Goal: Task Accomplishment & Management: Manage account settings

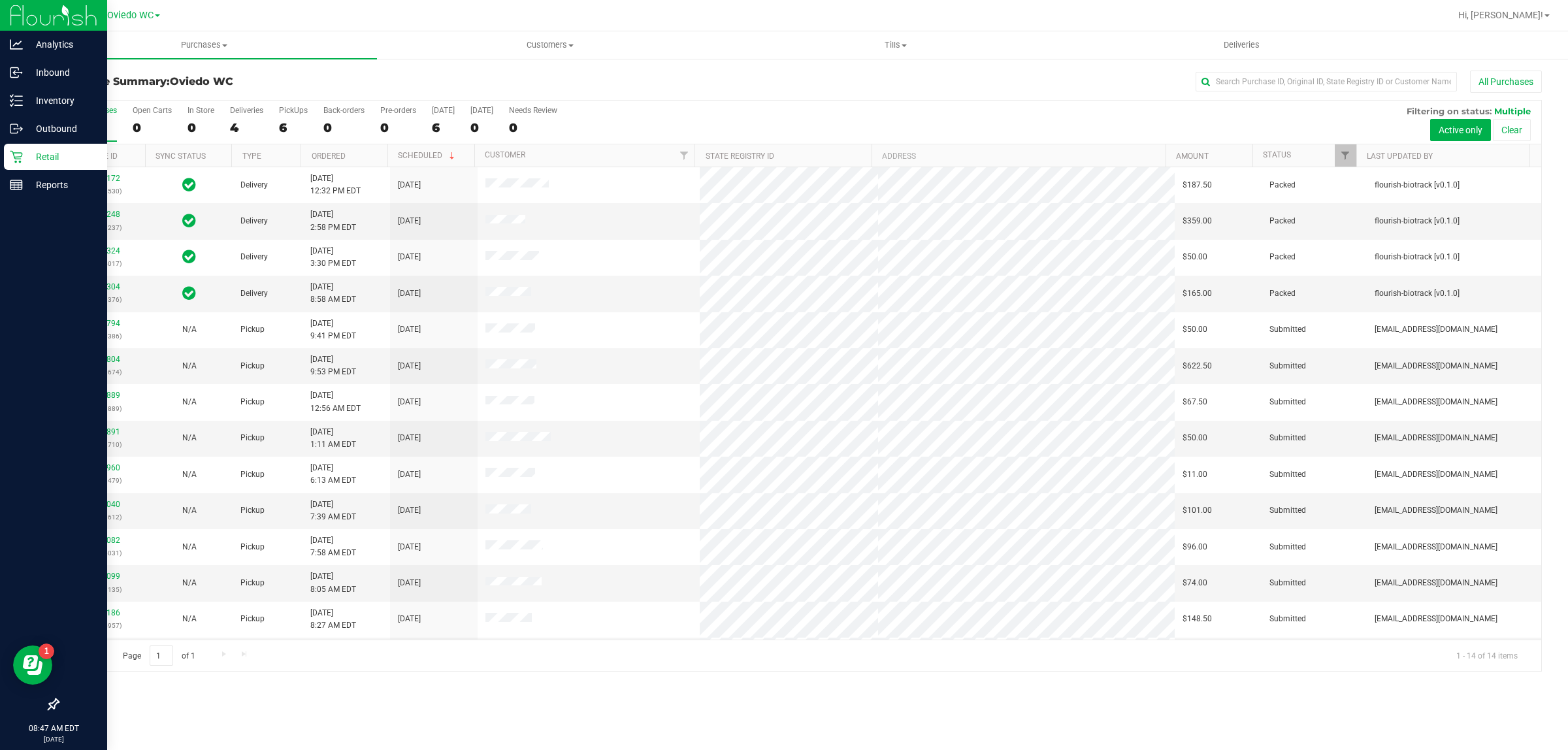
click at [2, 330] on div at bounding box center [53, 446] width 107 height 492
click at [64, 106] on p "Inventory" at bounding box center [62, 101] width 79 height 16
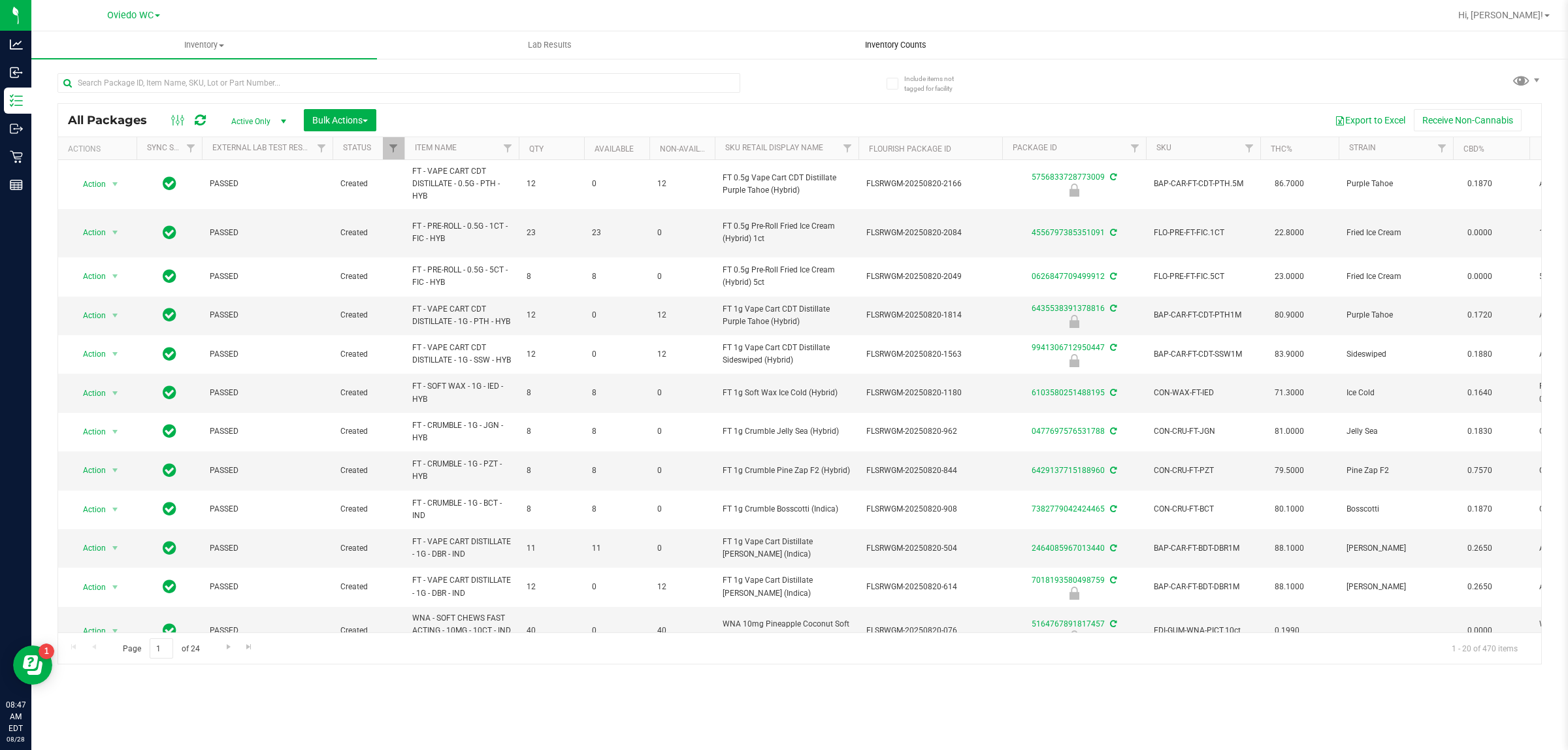
click at [887, 53] on uib-tab-heading "Inventory Counts" at bounding box center [896, 45] width 345 height 26
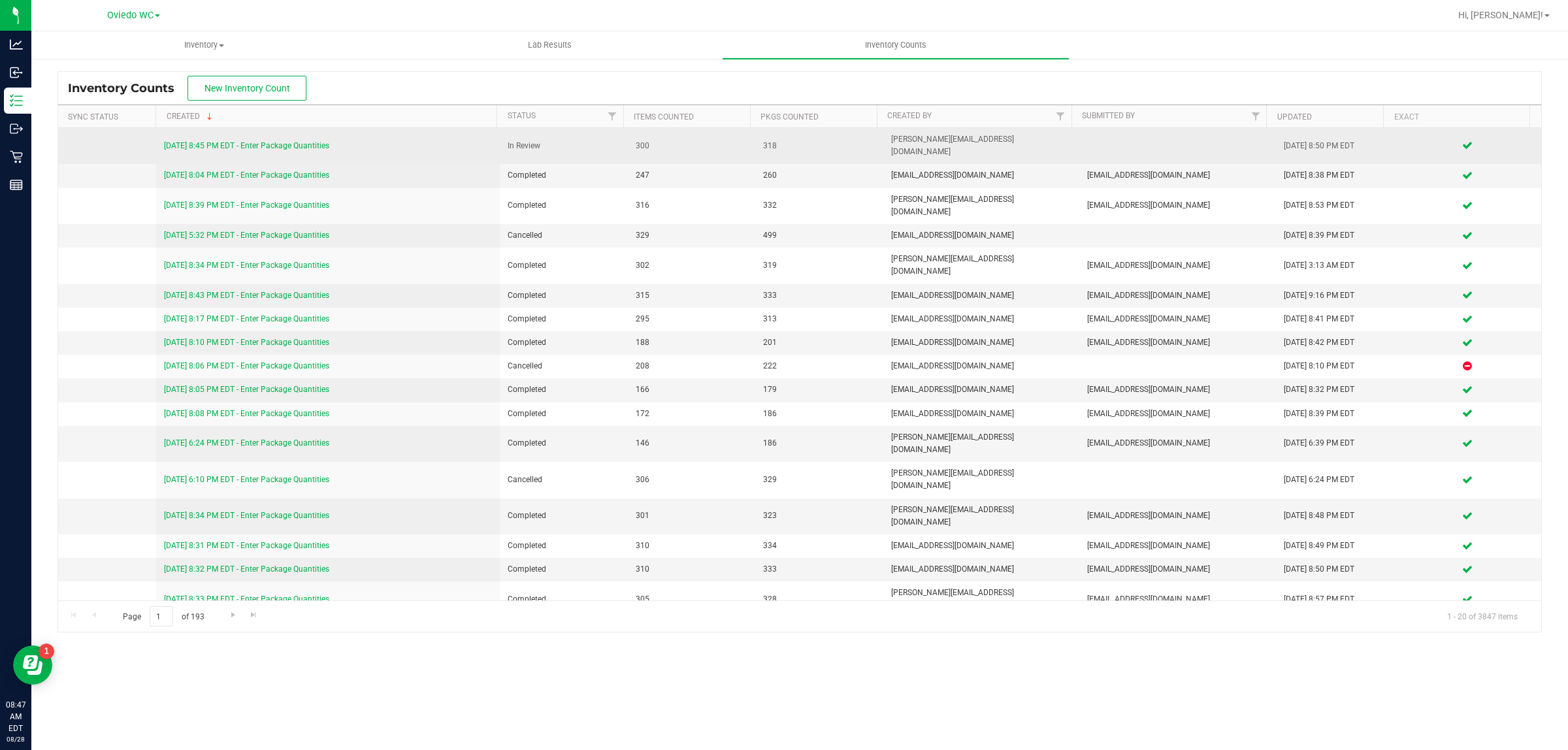
click at [249, 141] on link "[DATE] 8:45 PM EDT - Enter Package Quantities" at bounding box center [247, 145] width 166 height 9
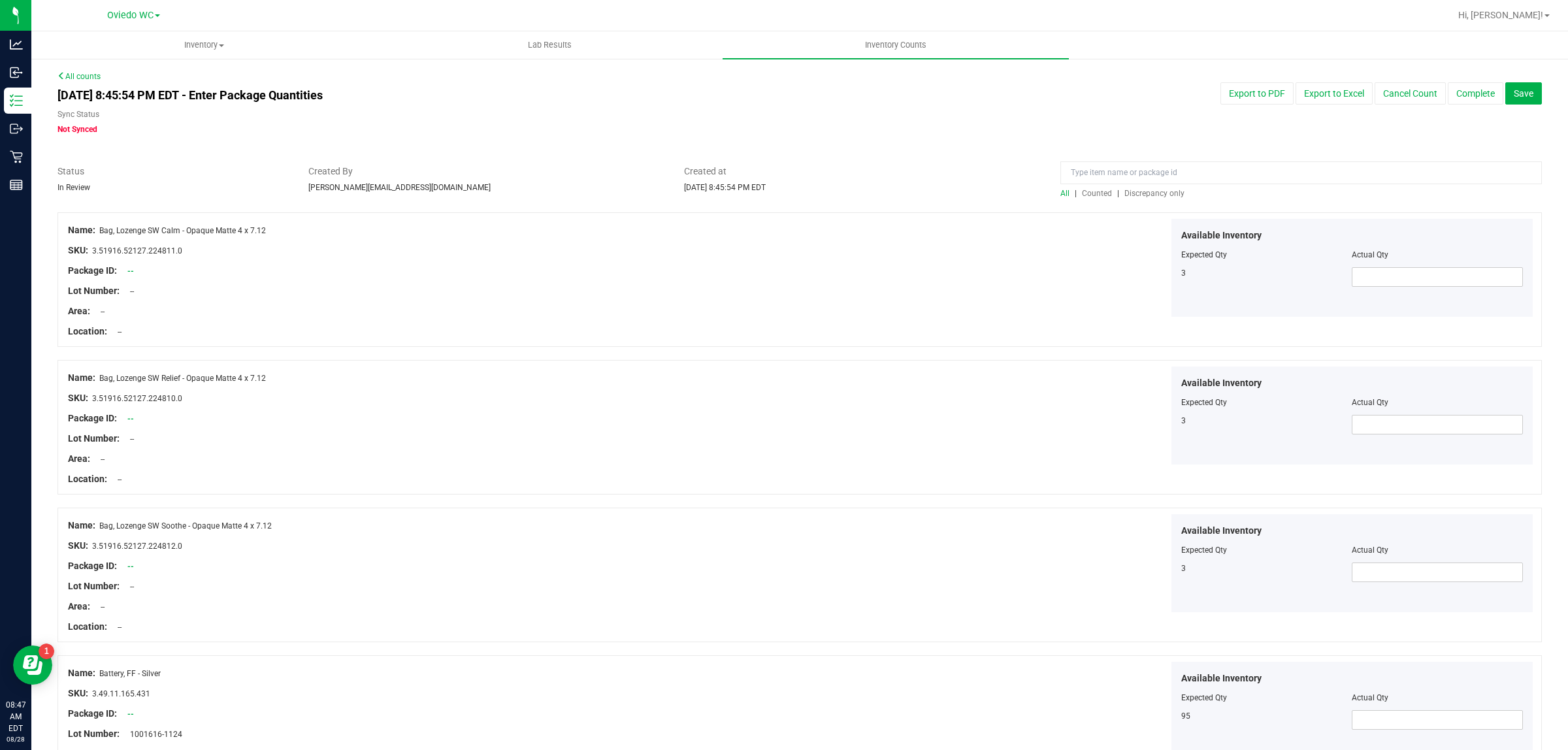
click at [1148, 197] on span "Discrepancy only" at bounding box center [1154, 193] width 60 height 9
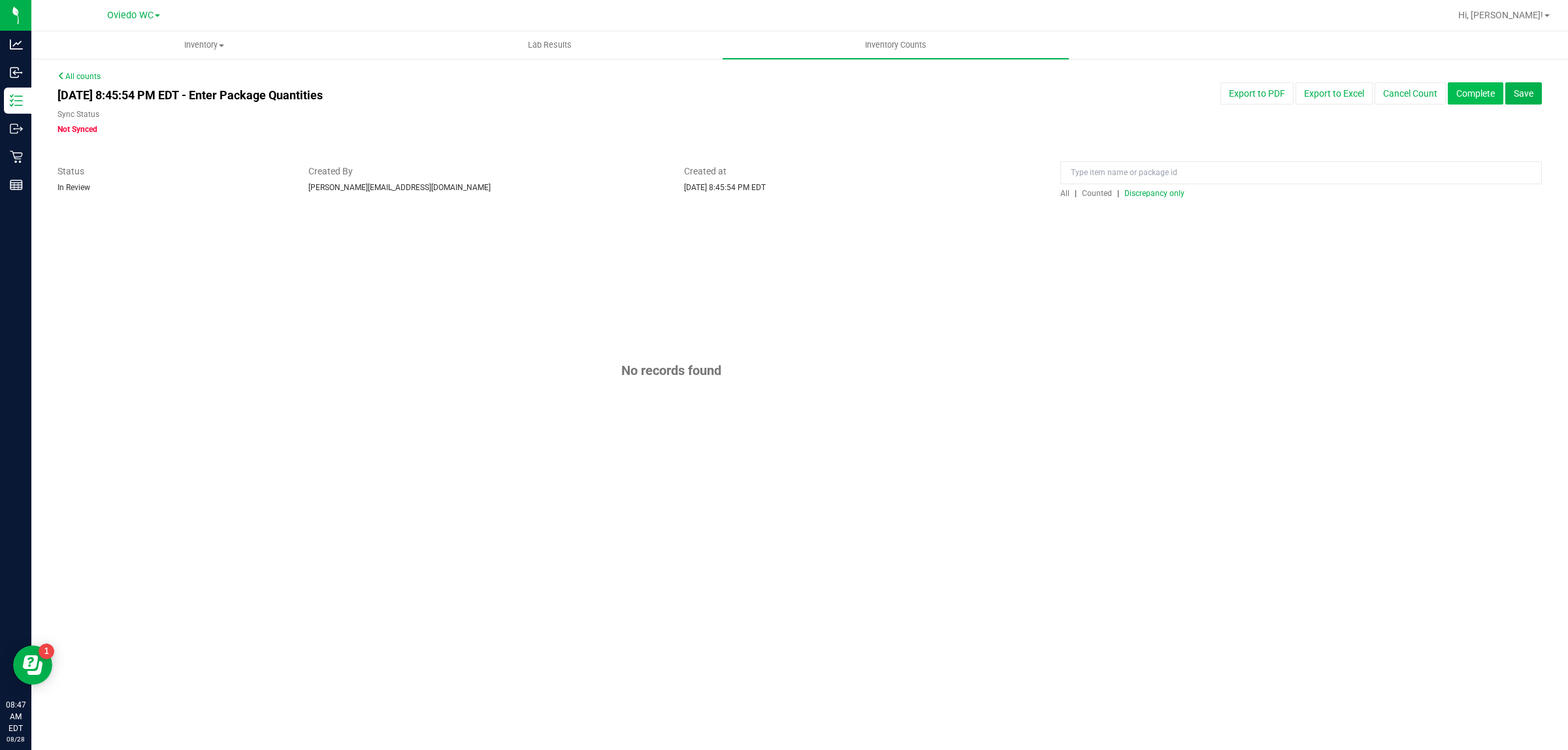
click at [1494, 90] on button "Complete" at bounding box center [1476, 93] width 56 height 22
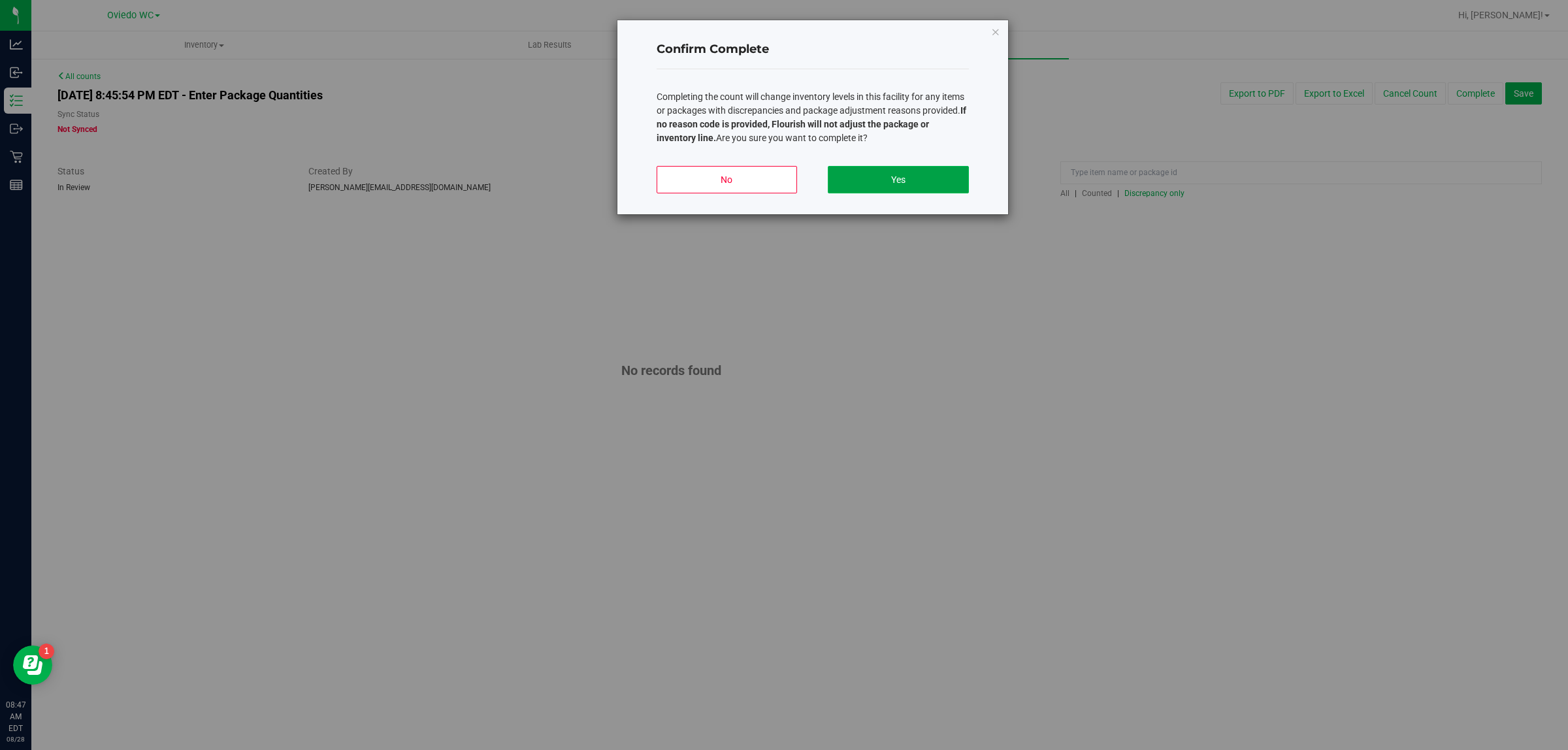
click at [928, 174] on button "Yes" at bounding box center [898, 179] width 140 height 27
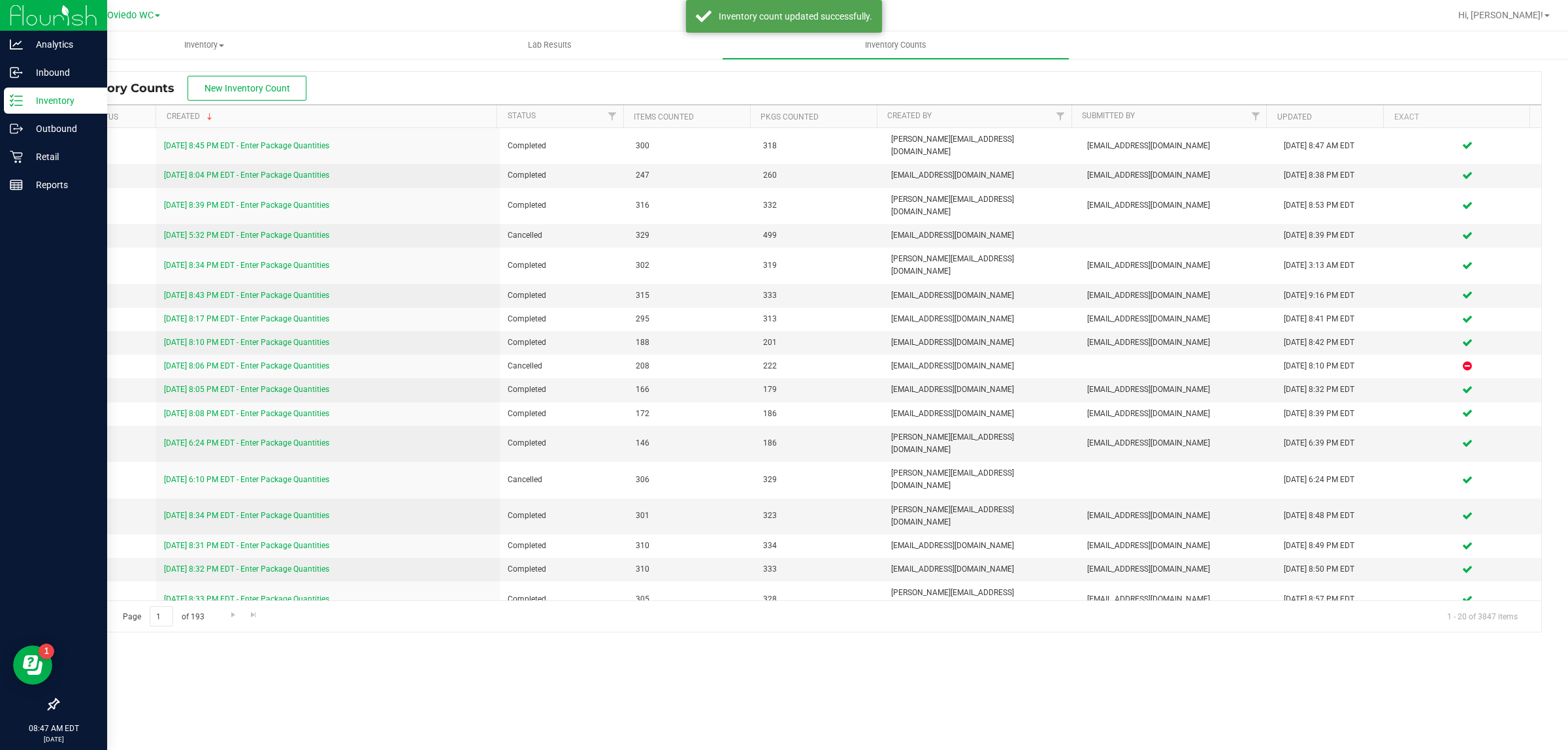
click at [61, 103] on p "Inventory" at bounding box center [62, 101] width 79 height 16
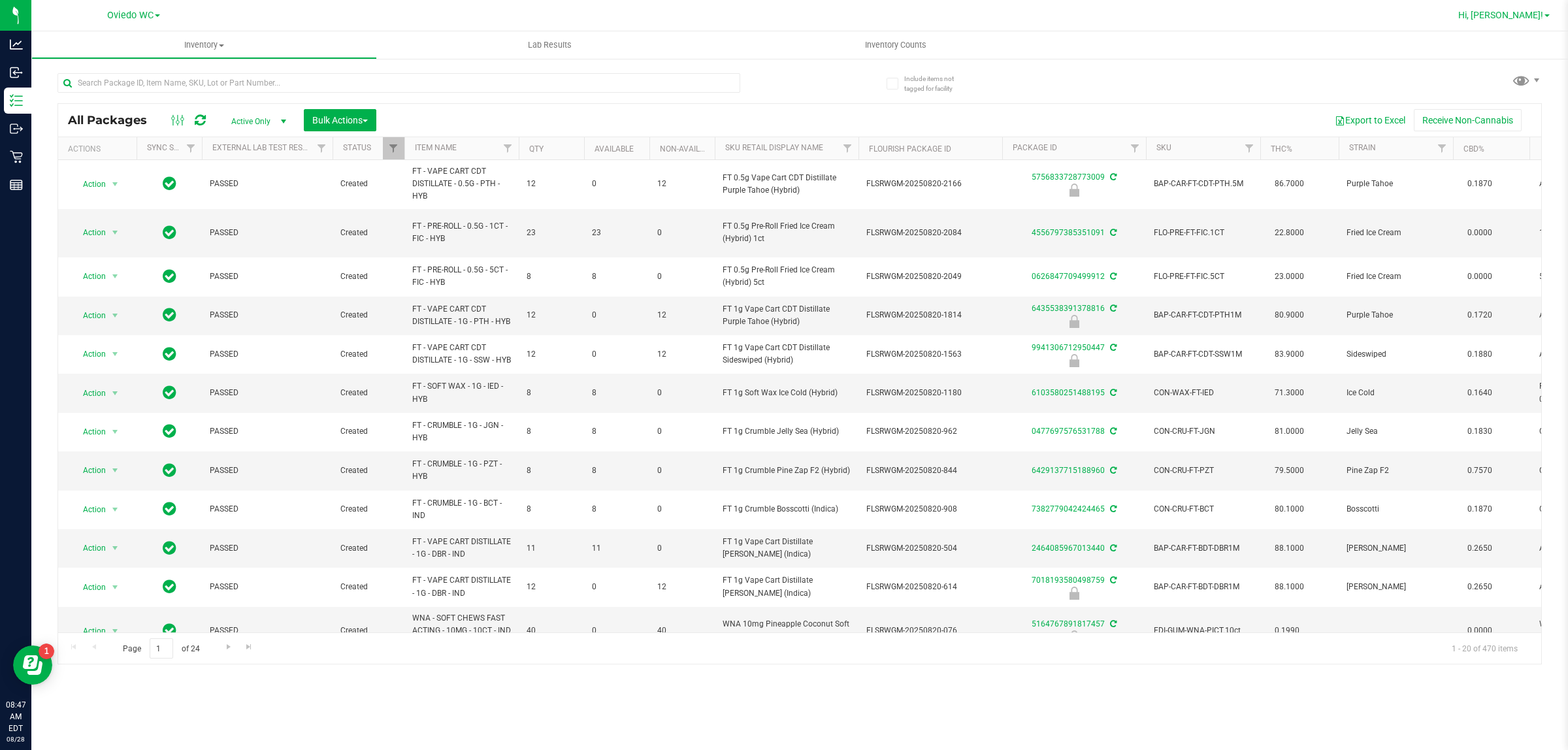
click at [1505, 8] on link "Hi, [PERSON_NAME]!" at bounding box center [1504, 15] width 102 height 14
click at [1491, 121] on span "Sign Out" at bounding box center [1500, 115] width 38 height 13
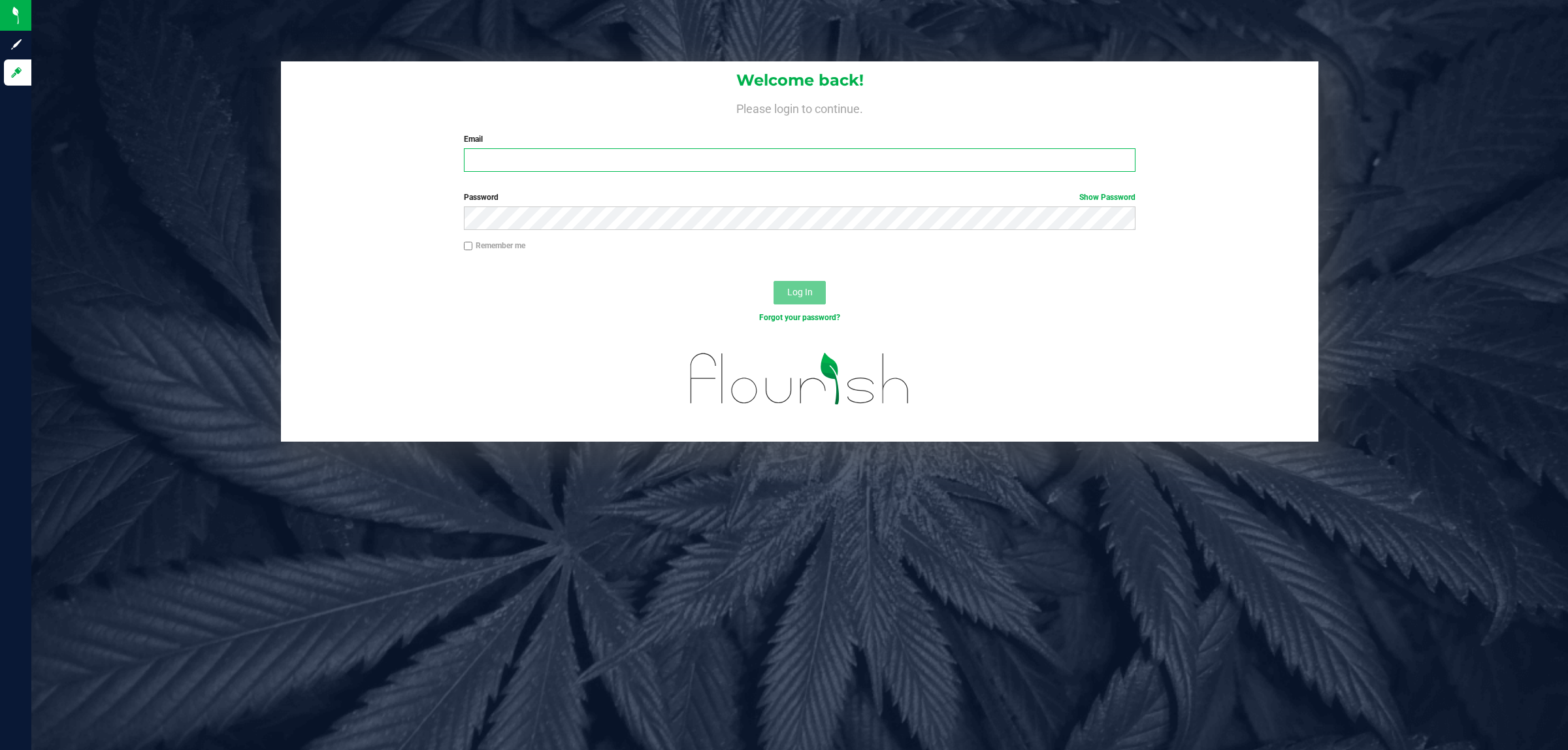
drag, startPoint x: 720, startPoint y: 163, endPoint x: 843, endPoint y: 122, distance: 129.7
click at [721, 159] on input "Email" at bounding box center [800, 160] width 672 height 24
click at [774, 281] on button "Log In" at bounding box center [800, 293] width 52 height 24
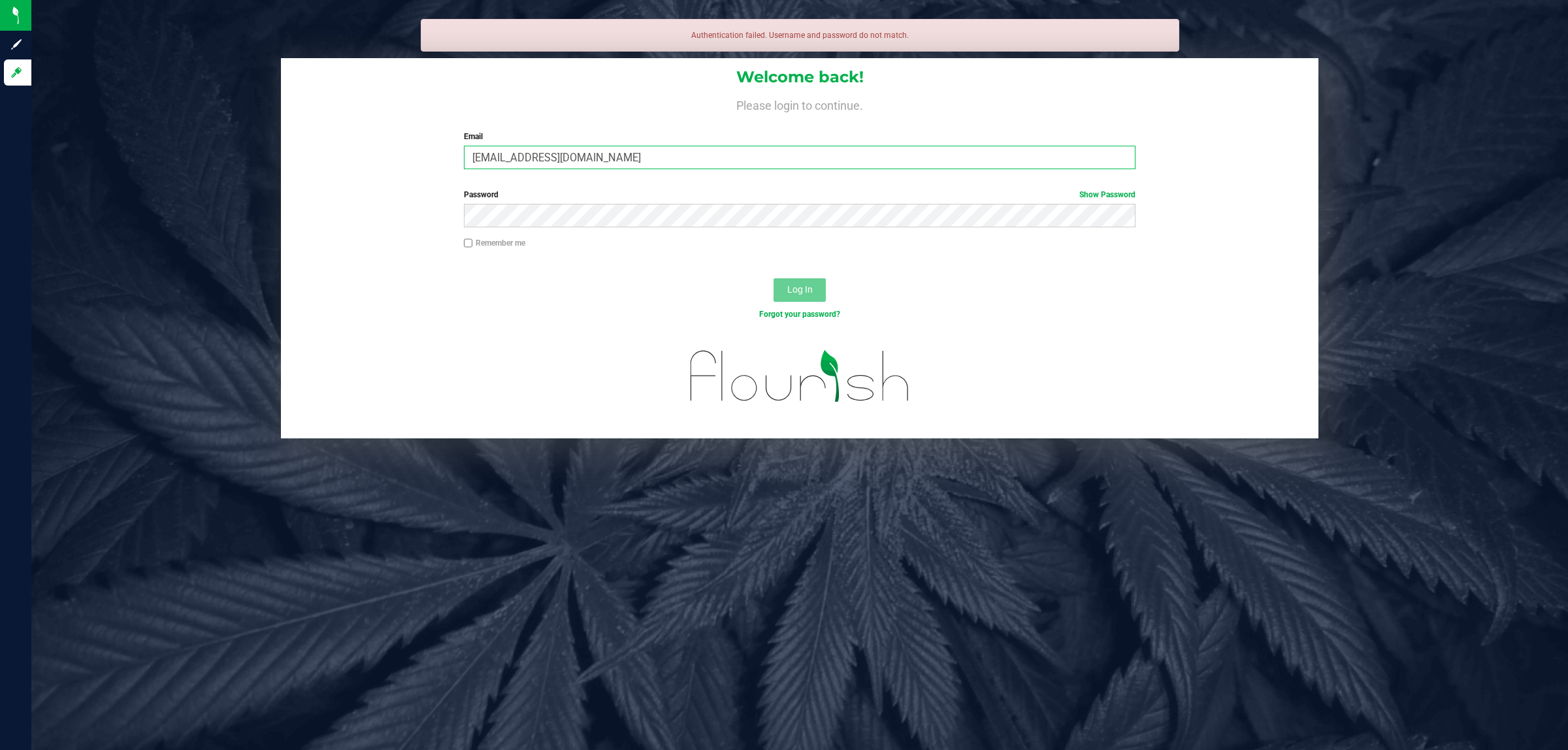
click at [475, 165] on input "[EMAIL_ADDRESS][DOMAIN_NAME]" at bounding box center [800, 157] width 672 height 24
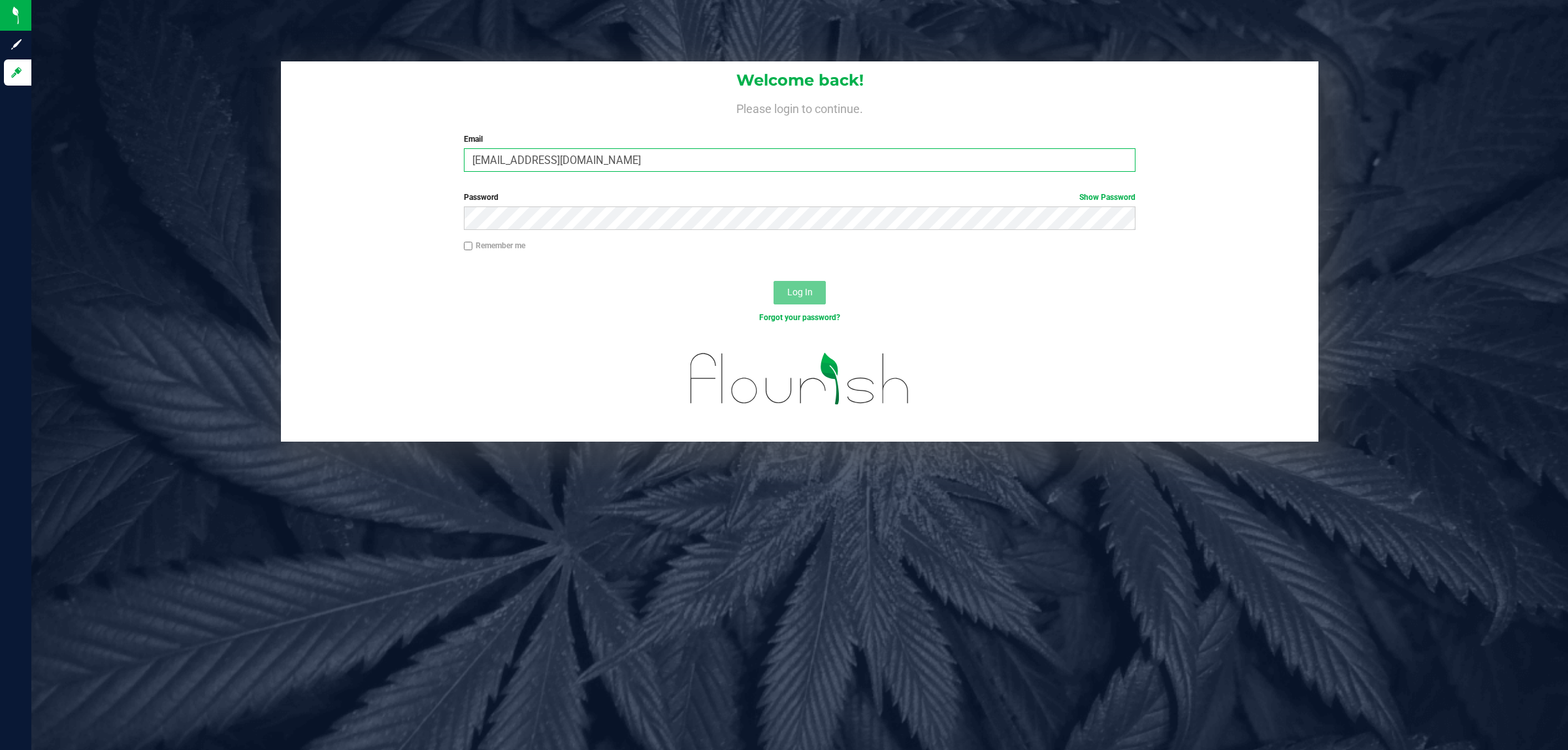
type input "[EMAIL_ADDRESS][DOMAIN_NAME]"
click at [774, 281] on button "Log In" at bounding box center [800, 293] width 52 height 24
